Goal: Task Accomplishment & Management: Manage account settings

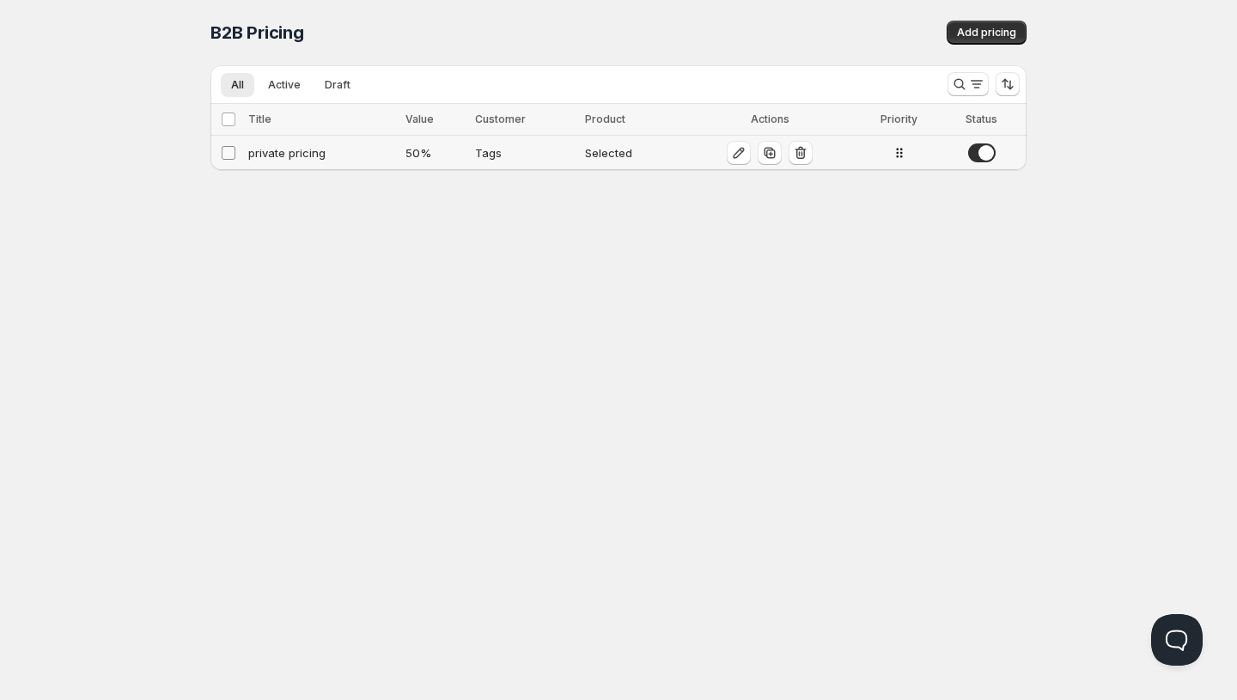
click at [229, 150] on input "Select config" at bounding box center [229, 153] width 14 height 14
checkbox input "true"
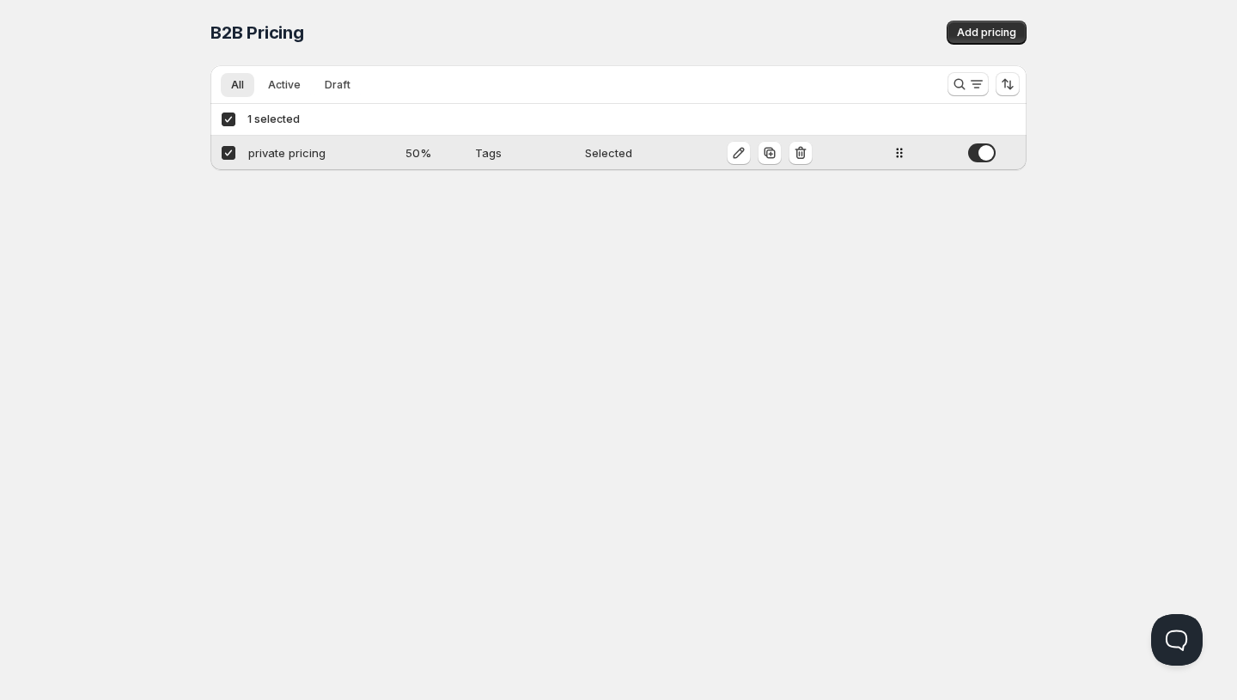
click at [980, 161] on span at bounding box center [981, 152] width 27 height 19
